Goal: Information Seeking & Learning: Find specific fact

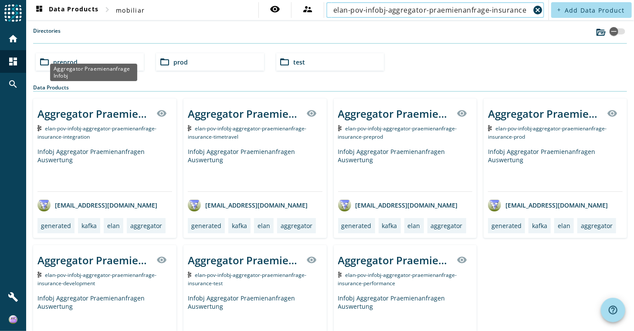
scroll to position [59, 0]
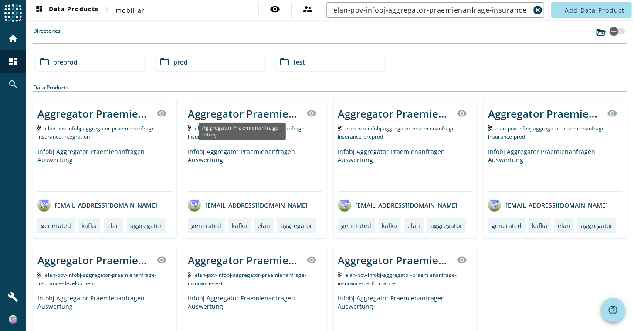
scroll to position [59, 0]
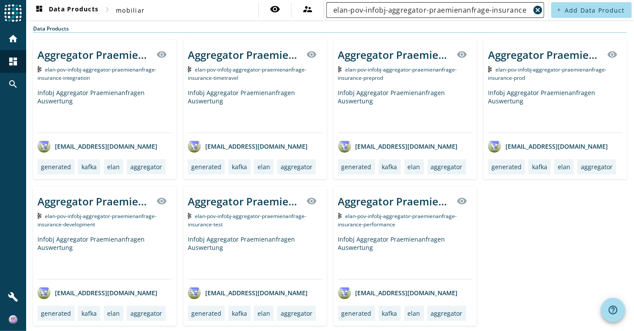
click at [518, 7] on input "elan-pov-infobj-aggregator-praemienanfrage-insurance" at bounding box center [431, 10] width 197 height 10
type input "elan-pov-infobj-aggregator-praemienanfrage-insurance-de"
